Goal: Transaction & Acquisition: Purchase product/service

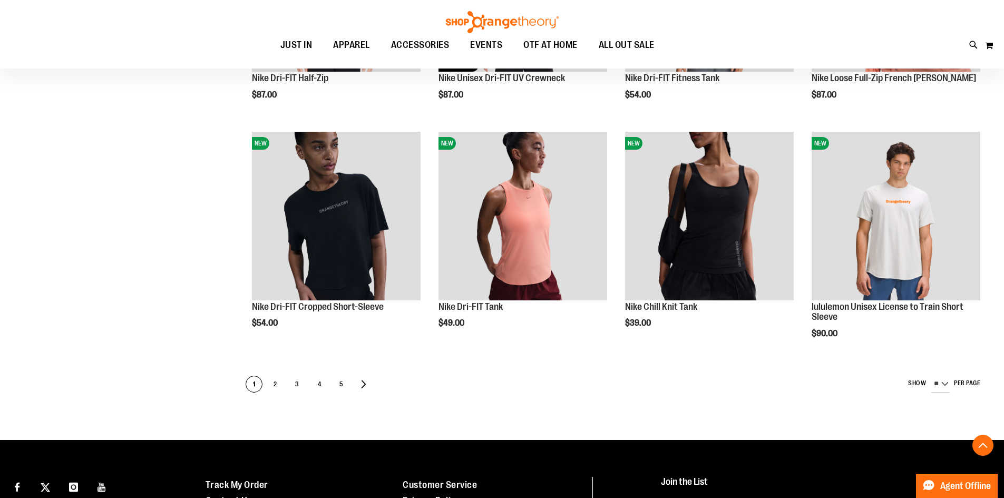
scroll to position [541, 0]
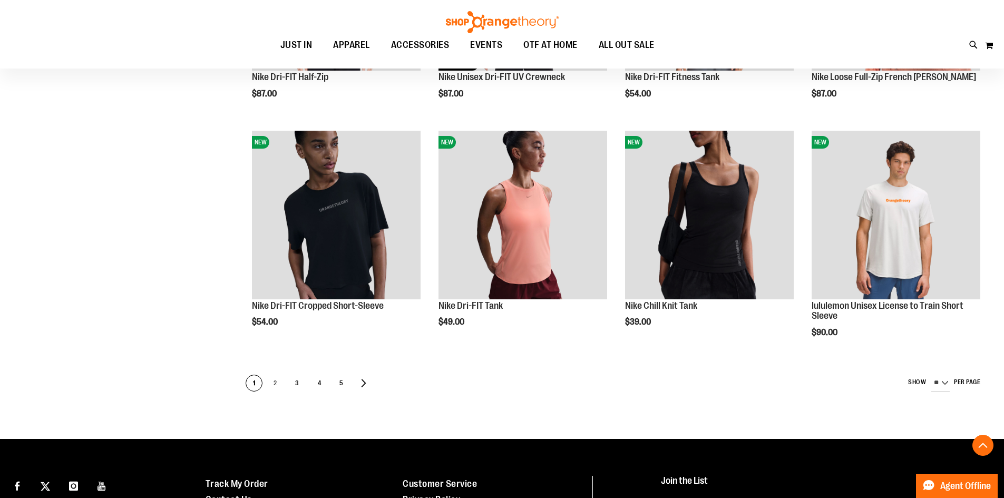
click at [275, 381] on span "2" at bounding box center [275, 383] width 16 height 17
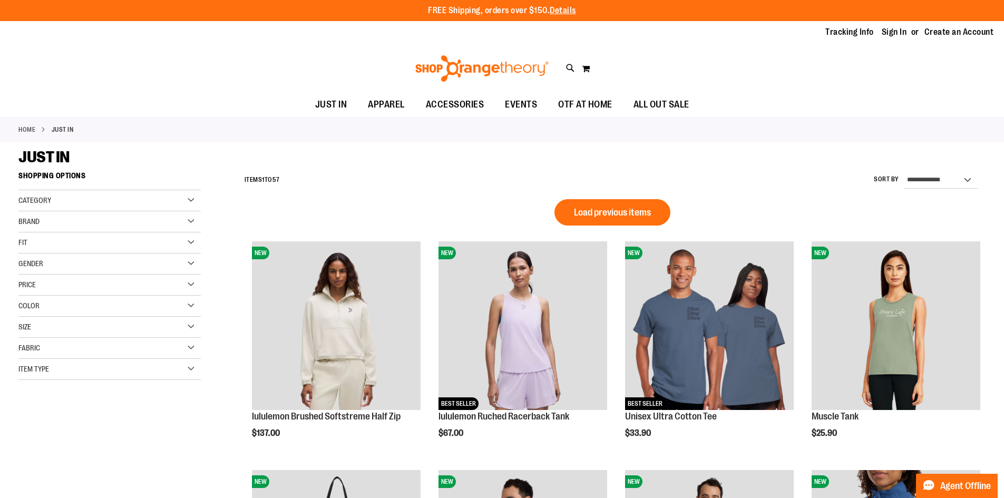
type input "**********"
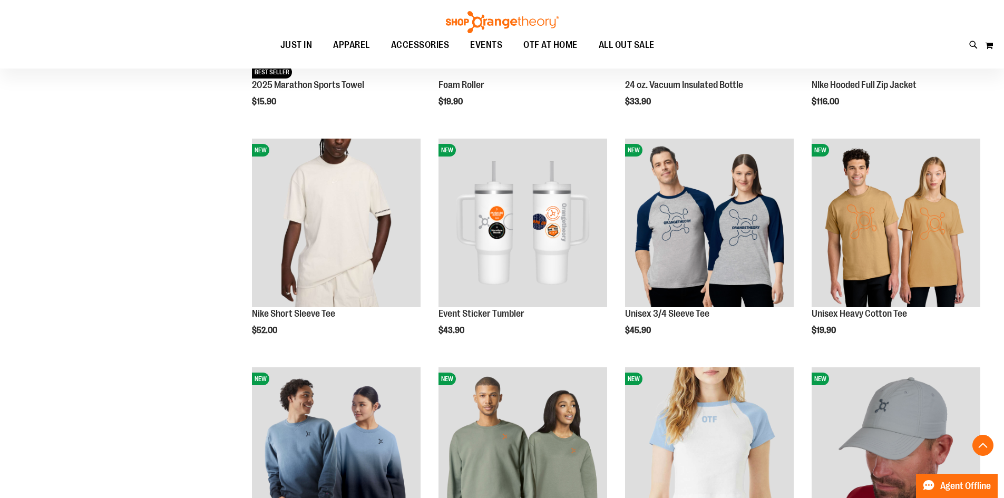
scroll to position [1023, 0]
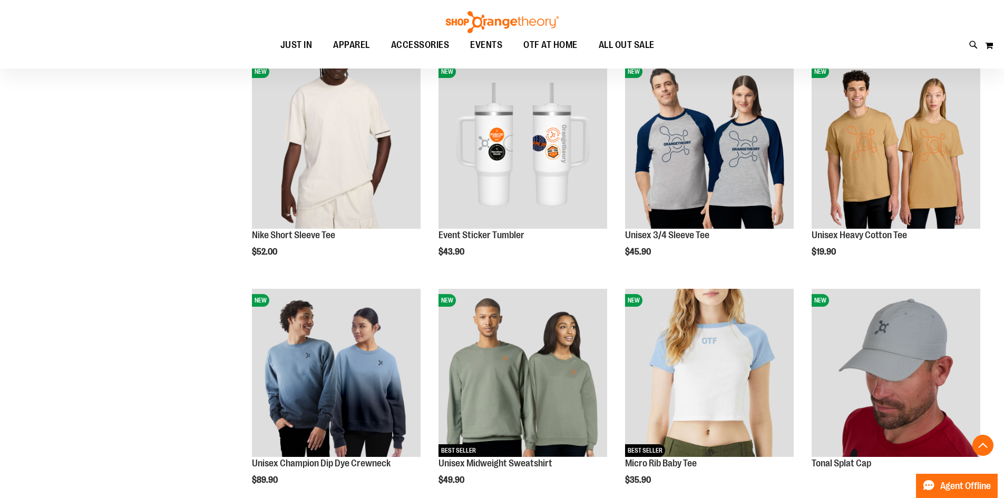
scroll to position [1090, 0]
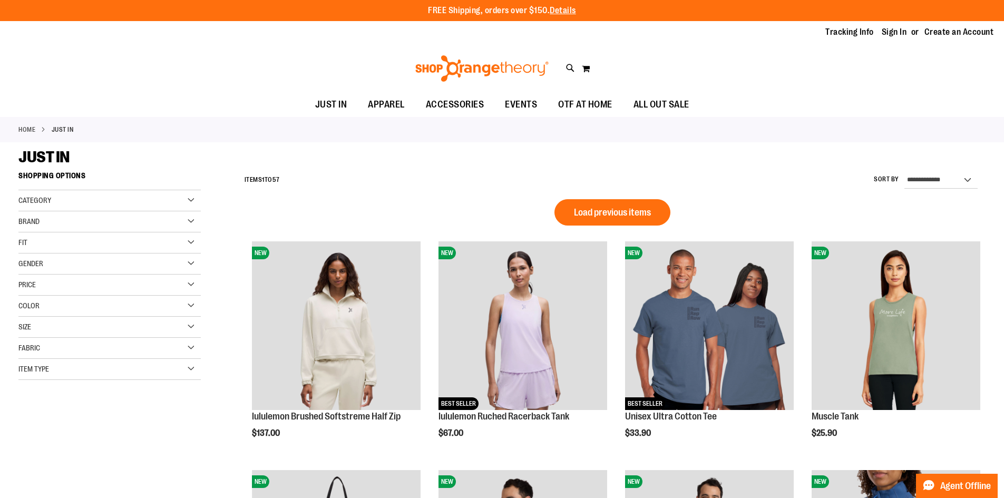
click at [190, 196] on div "Category" at bounding box center [109, 200] width 182 height 21
click at [26, 232] on link "New for Women" at bounding box center [103, 233] width 175 height 11
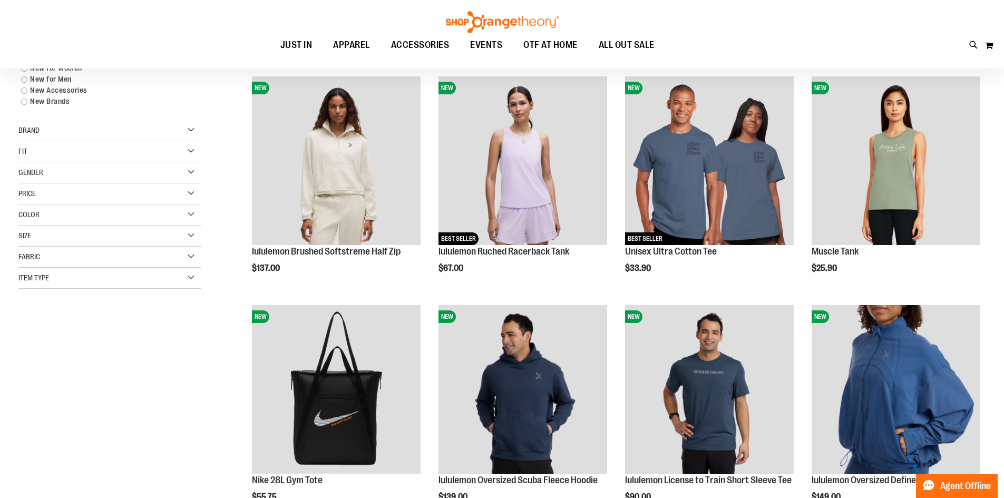
scroll to position [167, 0]
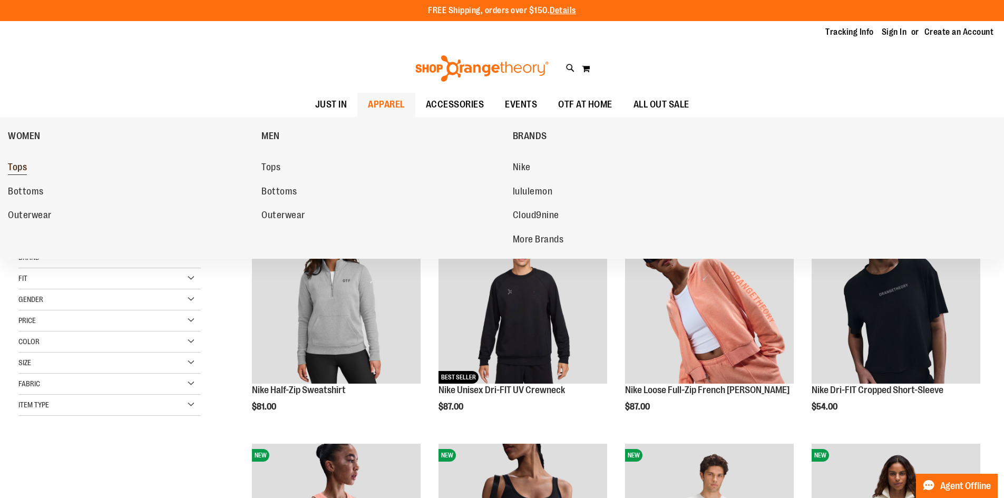
click at [18, 163] on span "Tops" at bounding box center [17, 168] width 19 height 13
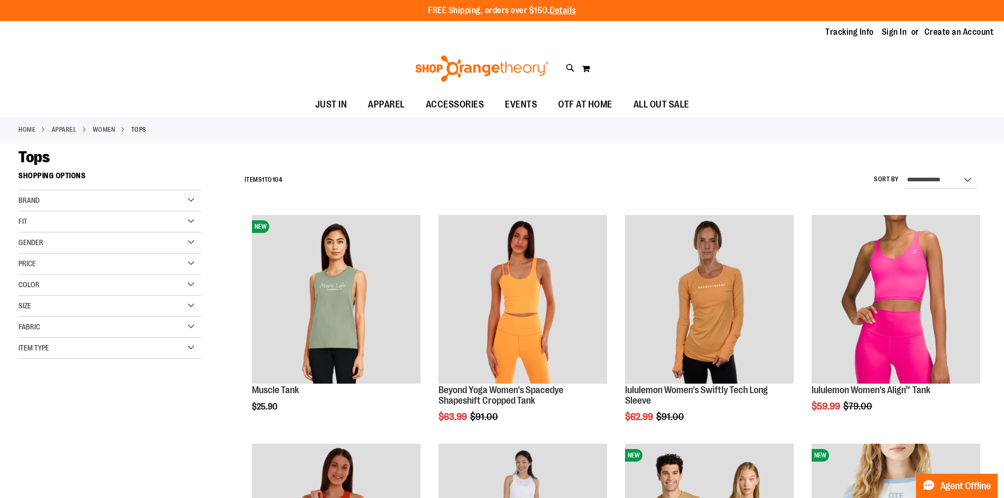
type input "**********"
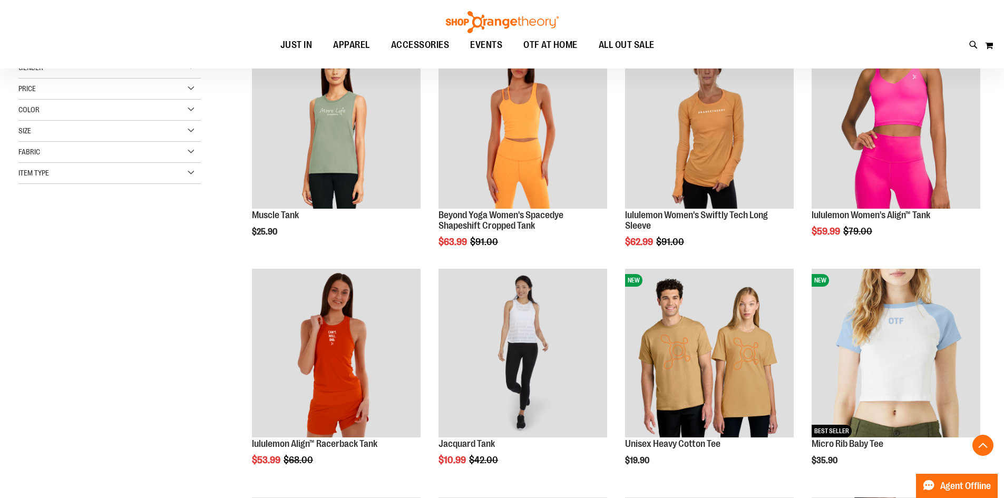
scroll to position [194, 0]
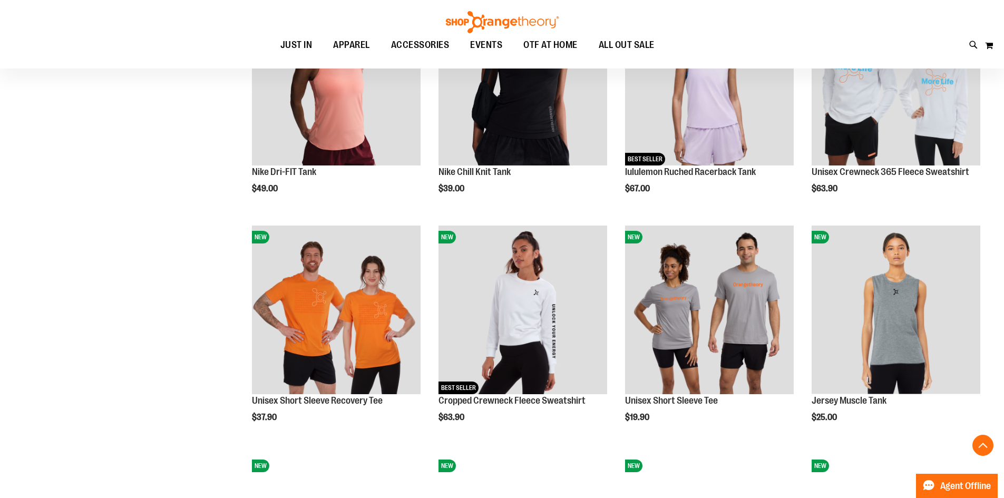
scroll to position [910, 0]
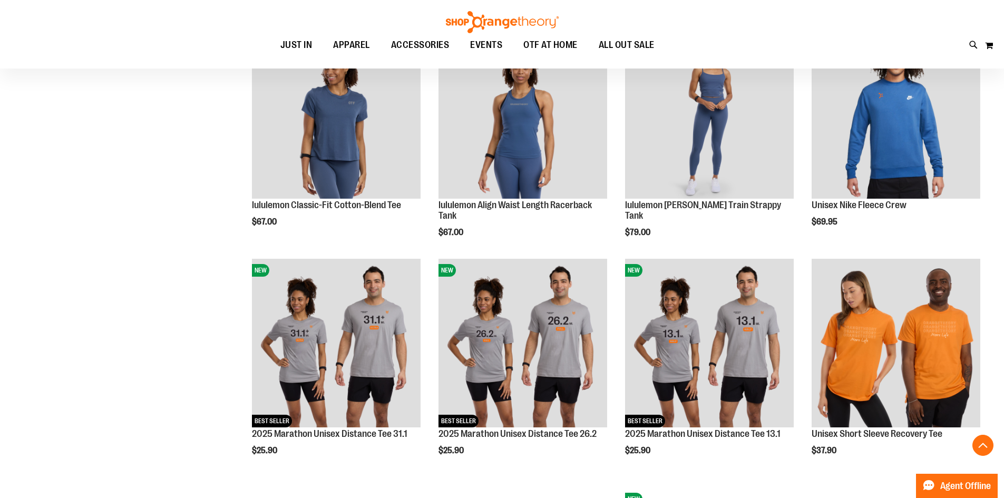
scroll to position [617, 0]
